Goal: Navigation & Orientation: Find specific page/section

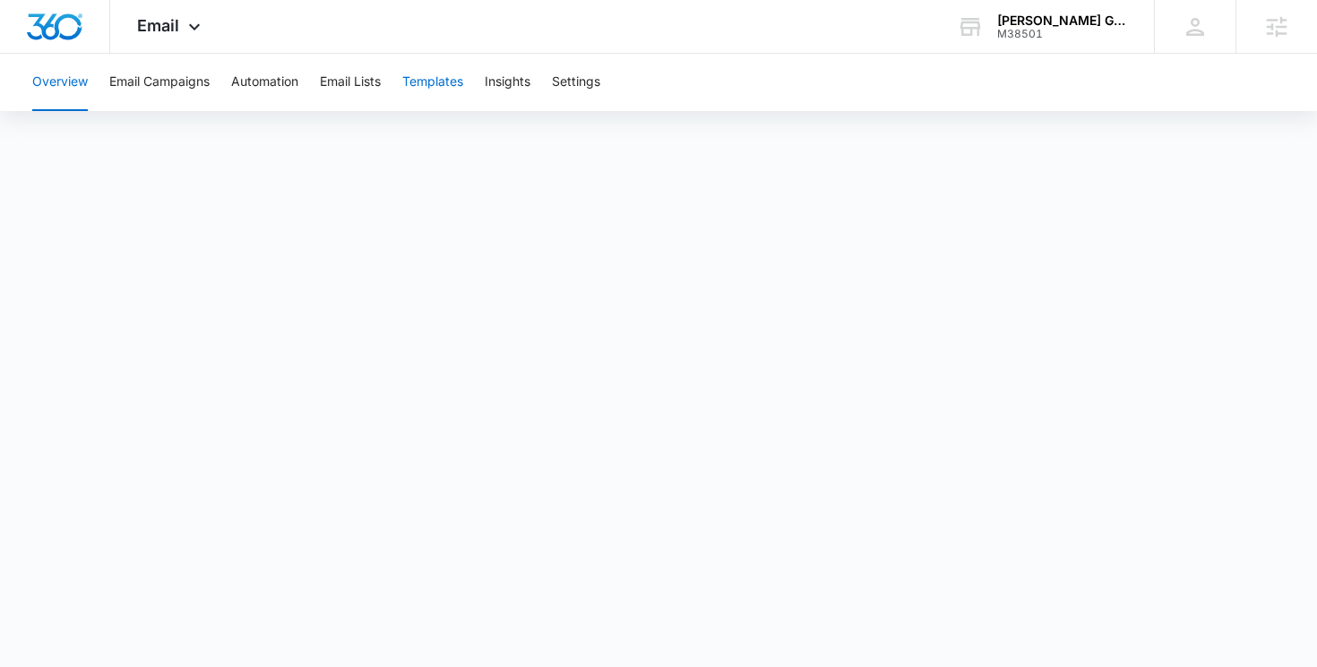
click at [448, 86] on button "Templates" at bounding box center [432, 82] width 61 height 57
click at [288, 80] on button "Automation" at bounding box center [264, 82] width 67 height 57
click at [158, 28] on span "Email" at bounding box center [158, 25] width 42 height 19
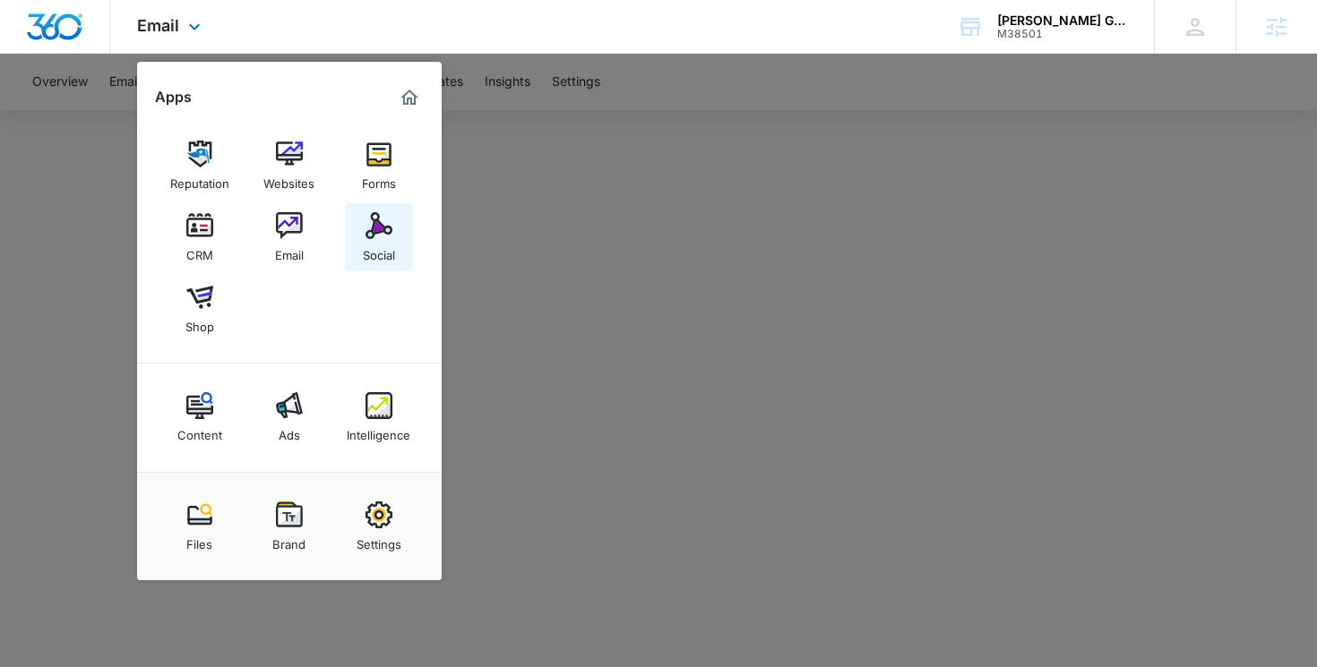
click at [366, 224] on img at bounding box center [378, 225] width 27 height 27
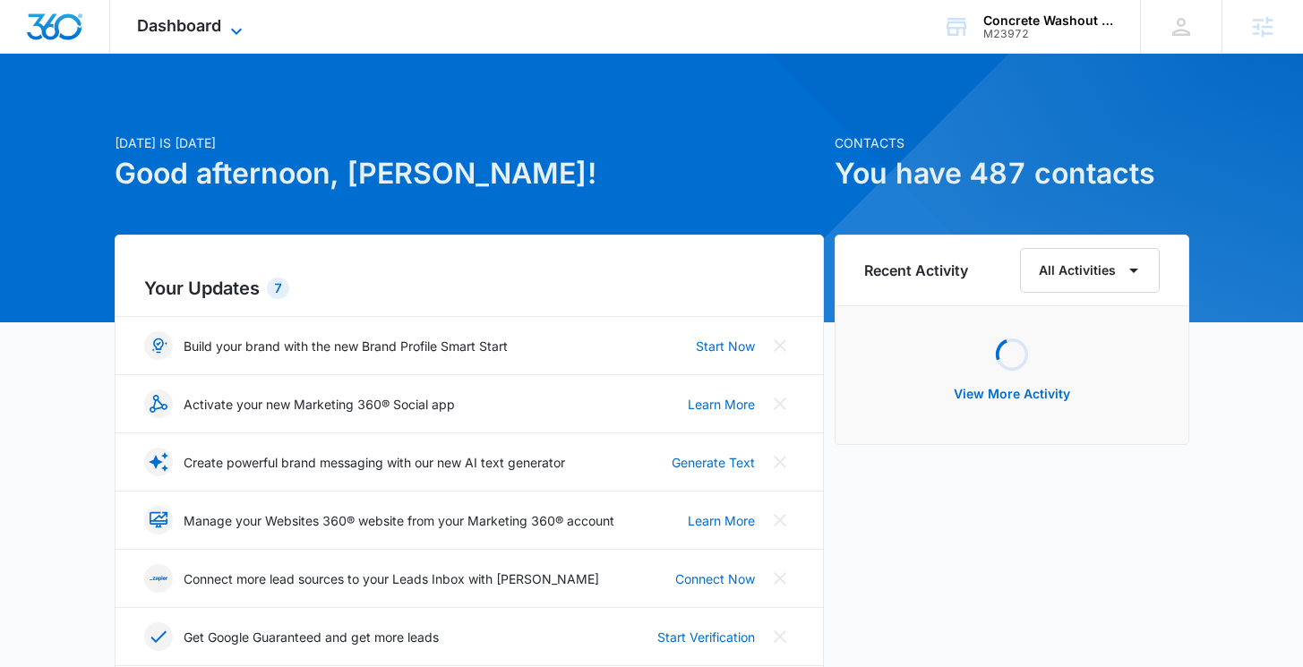
click at [176, 27] on span "Dashboard" at bounding box center [179, 25] width 84 height 19
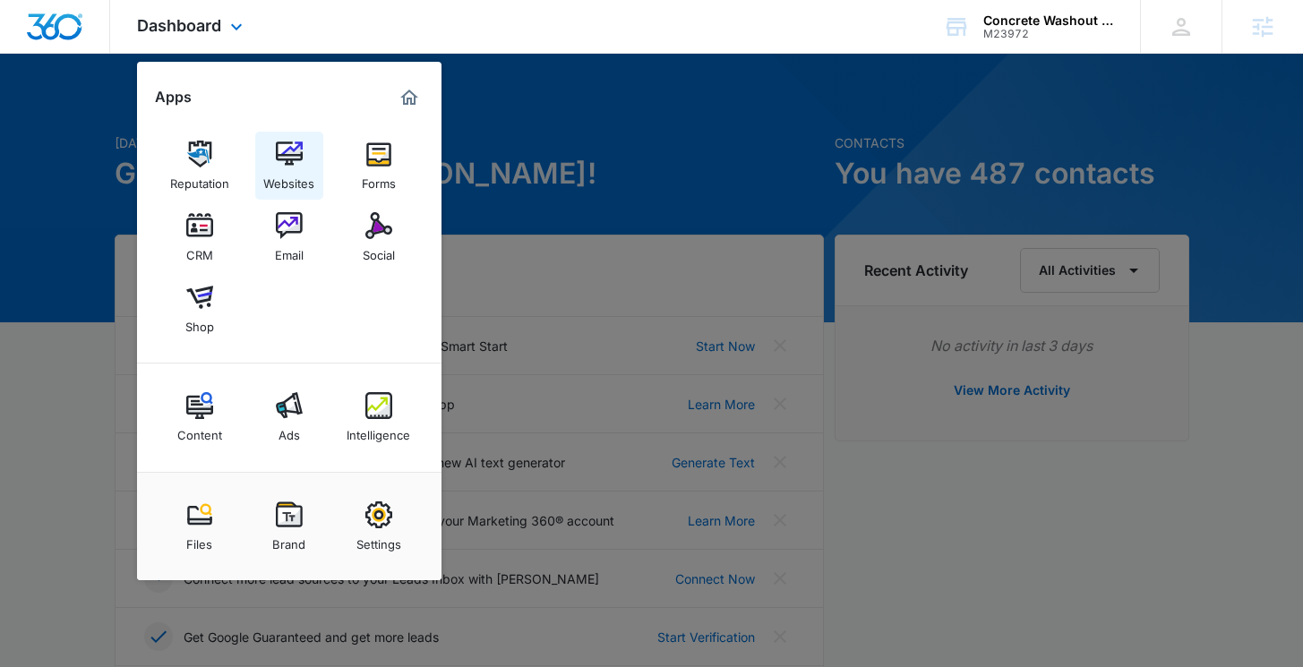
click at [290, 151] on img at bounding box center [289, 154] width 27 height 27
